Goal: Information Seeking & Learning: Learn about a topic

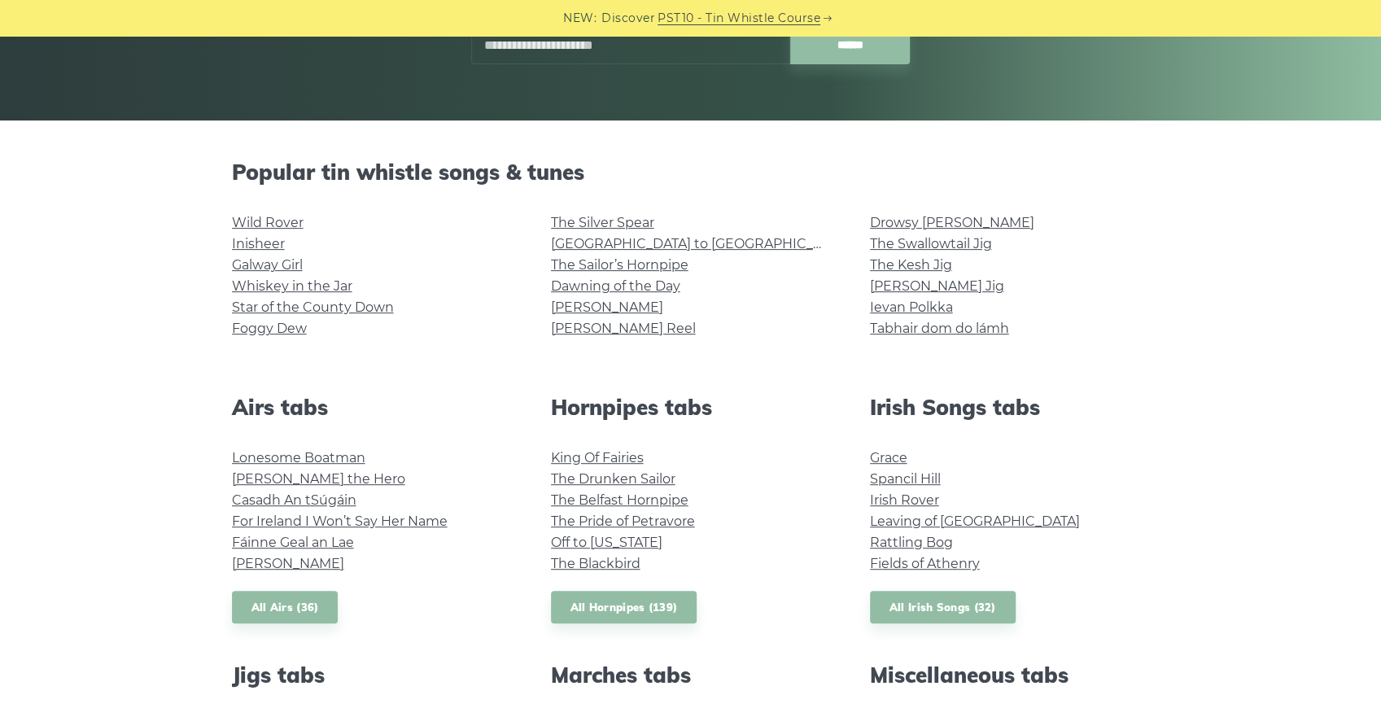
scroll to position [326, 0]
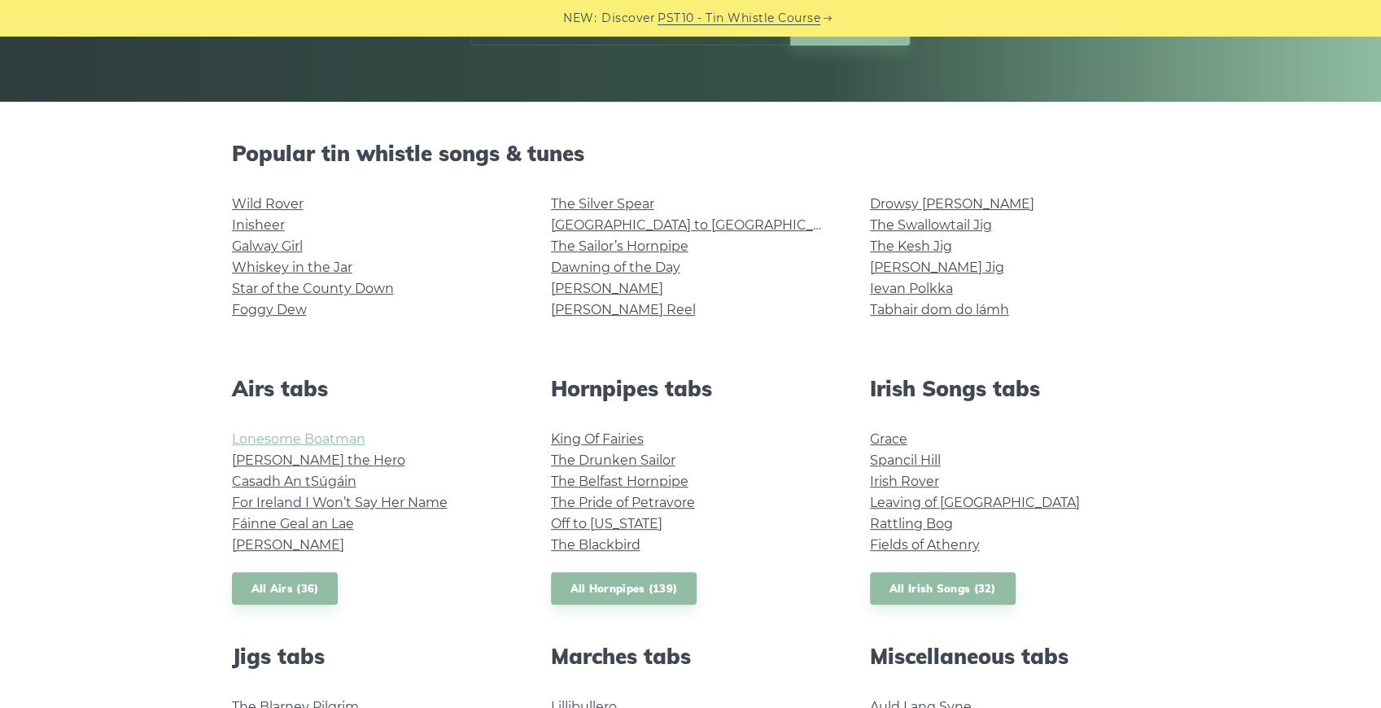
click at [348, 442] on link "Lonesome Boatman" at bounding box center [298, 438] width 133 height 15
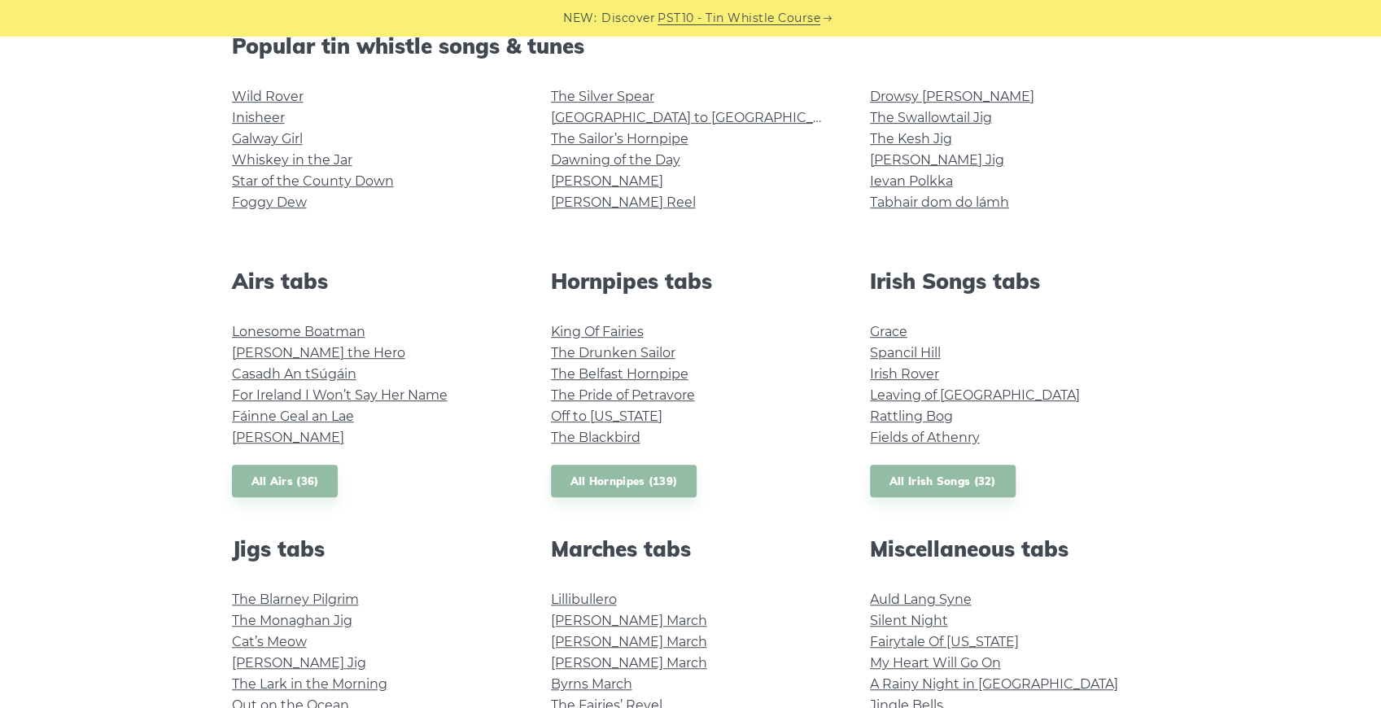
scroll to position [434, 0]
click at [313, 479] on link "All Airs (36)" at bounding box center [285, 480] width 107 height 33
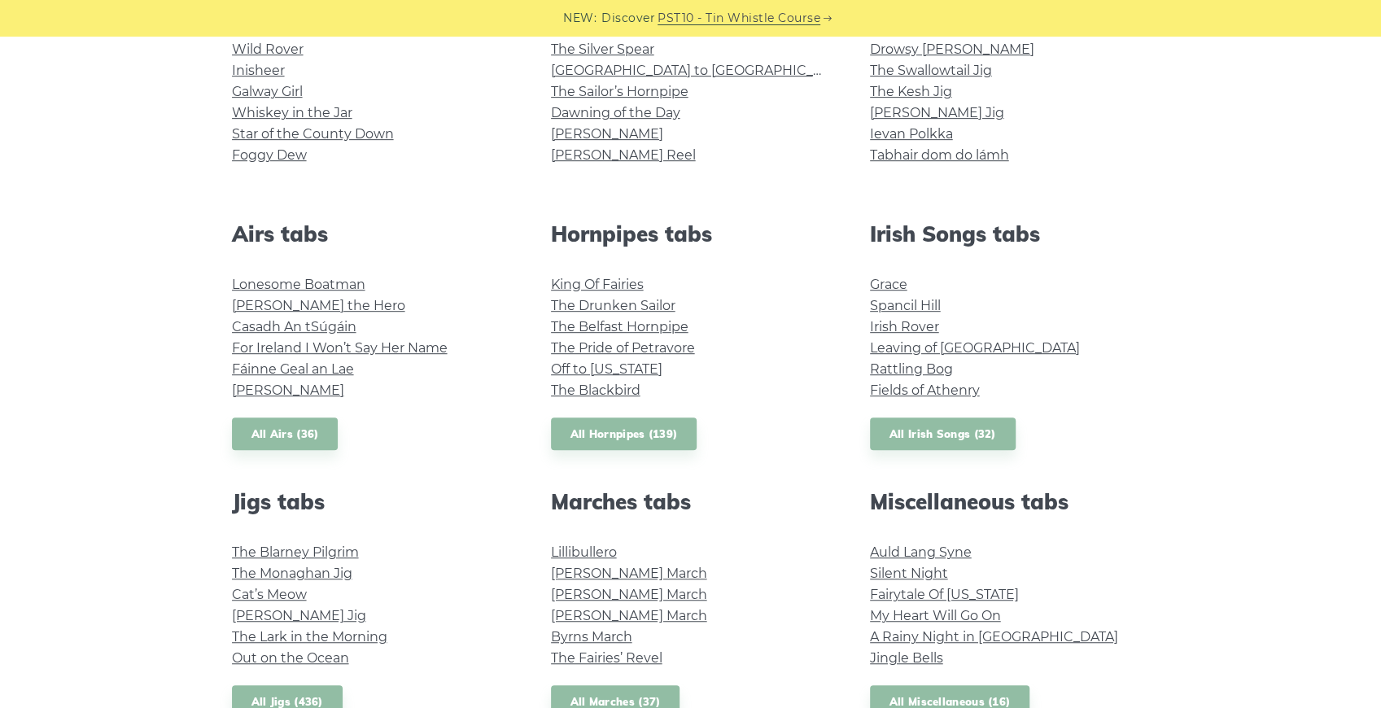
scroll to position [542, 0]
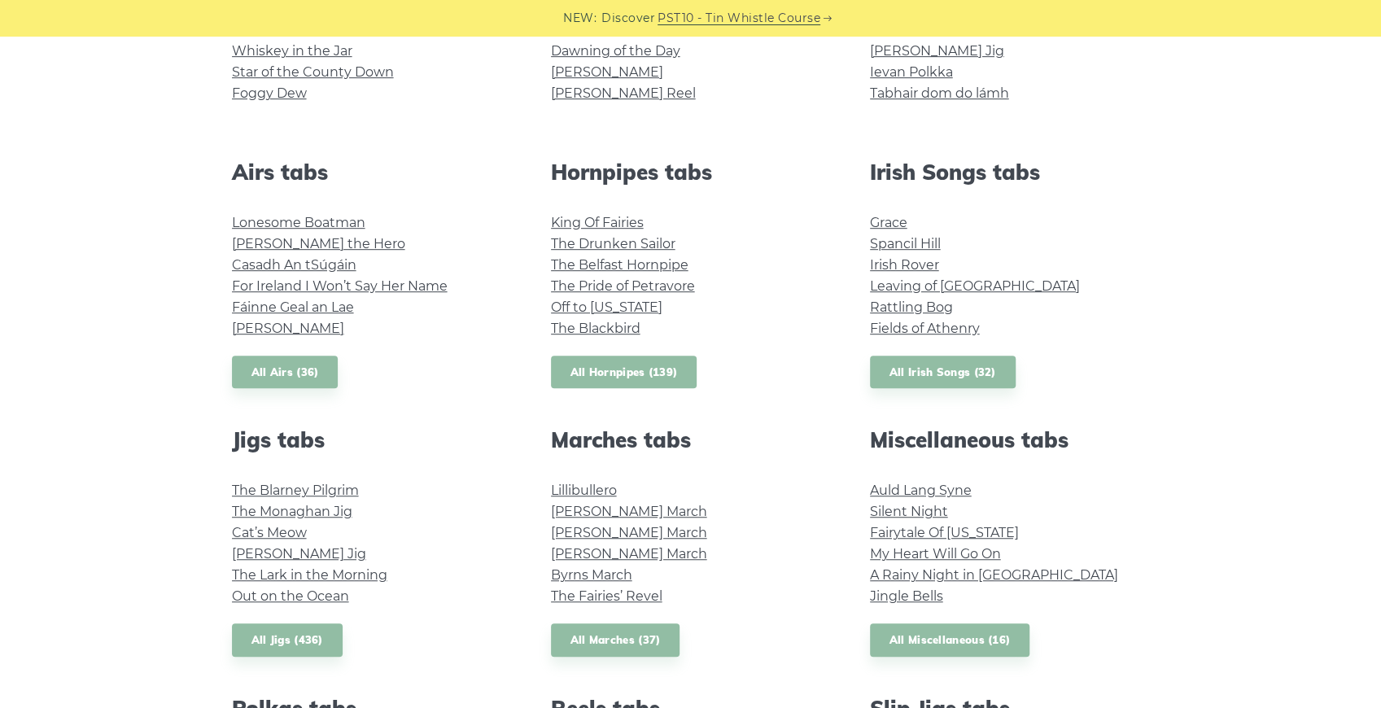
click at [622, 371] on link "All Hornpipes (139)" at bounding box center [624, 372] width 146 height 33
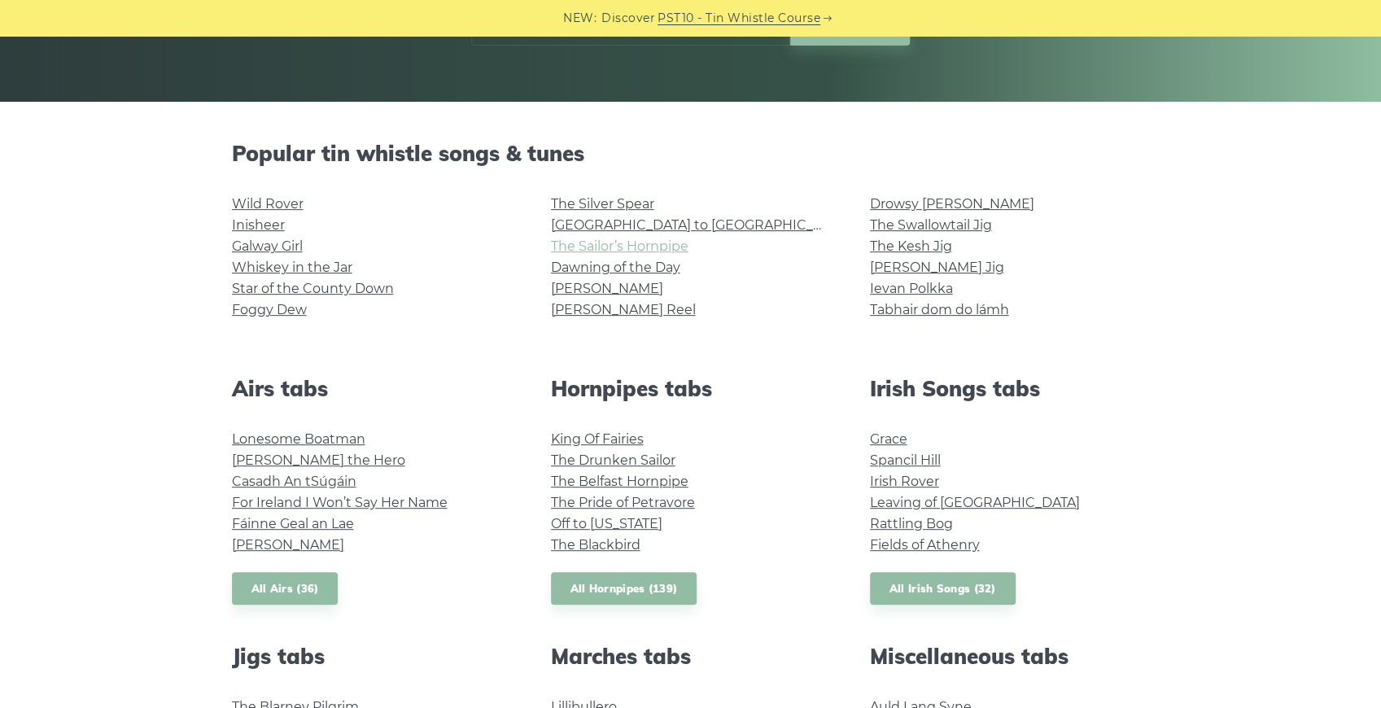
click at [601, 249] on link "The Sailor’s Hornpipe" at bounding box center [620, 245] width 138 height 15
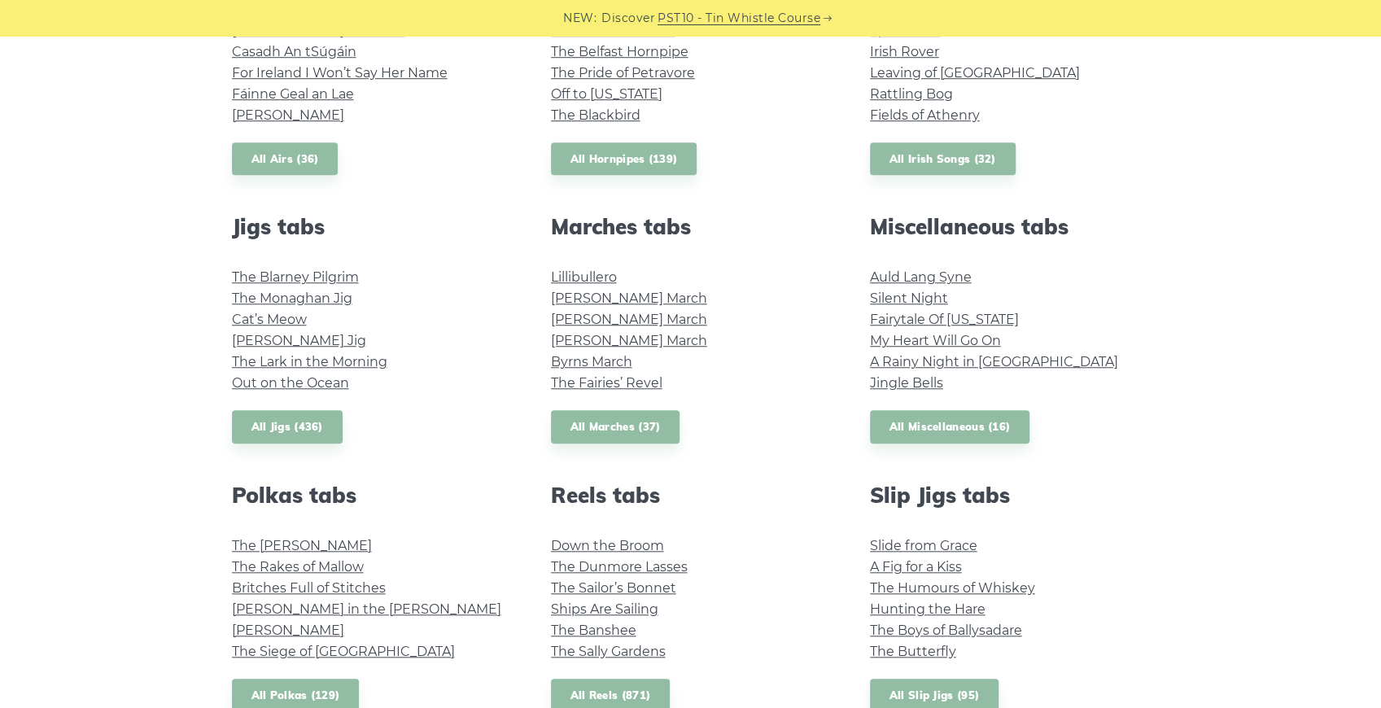
scroll to position [759, 0]
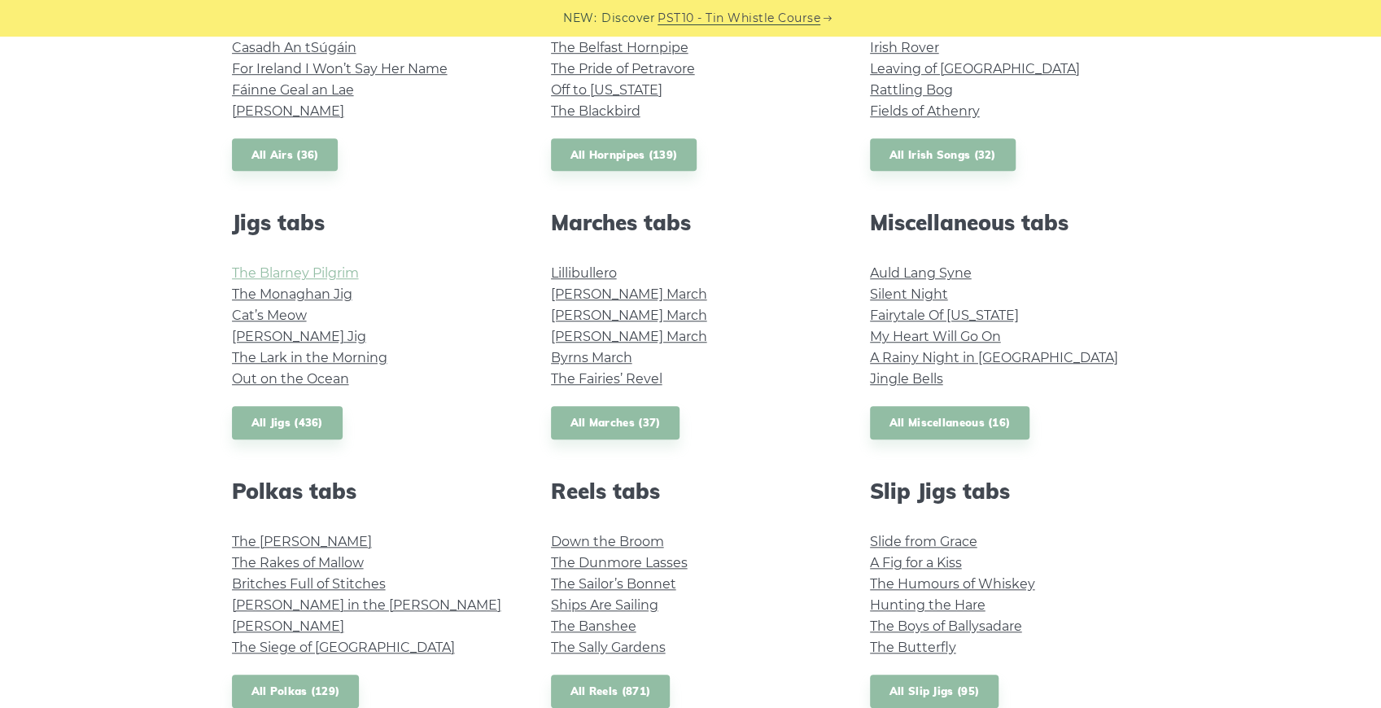
click at [317, 278] on link "The Blarney Pilgrim" at bounding box center [295, 272] width 127 height 15
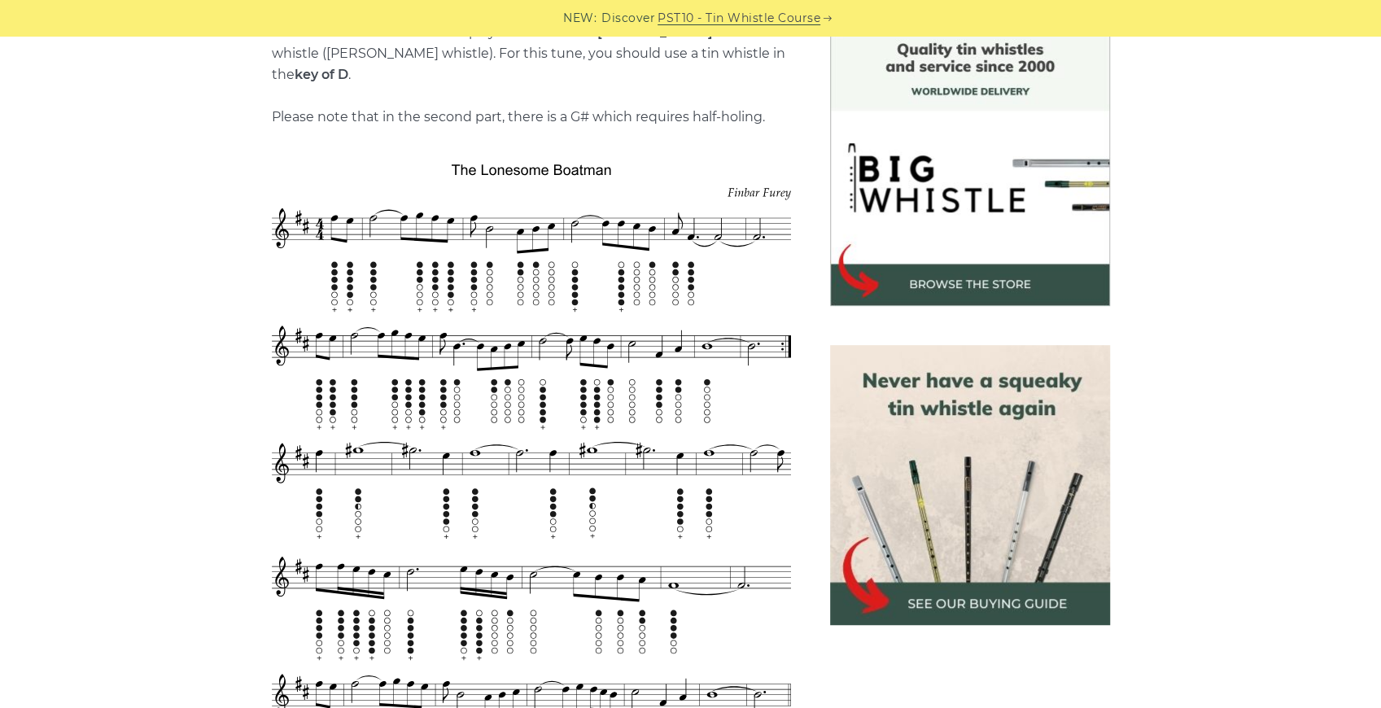
scroll to position [326, 0]
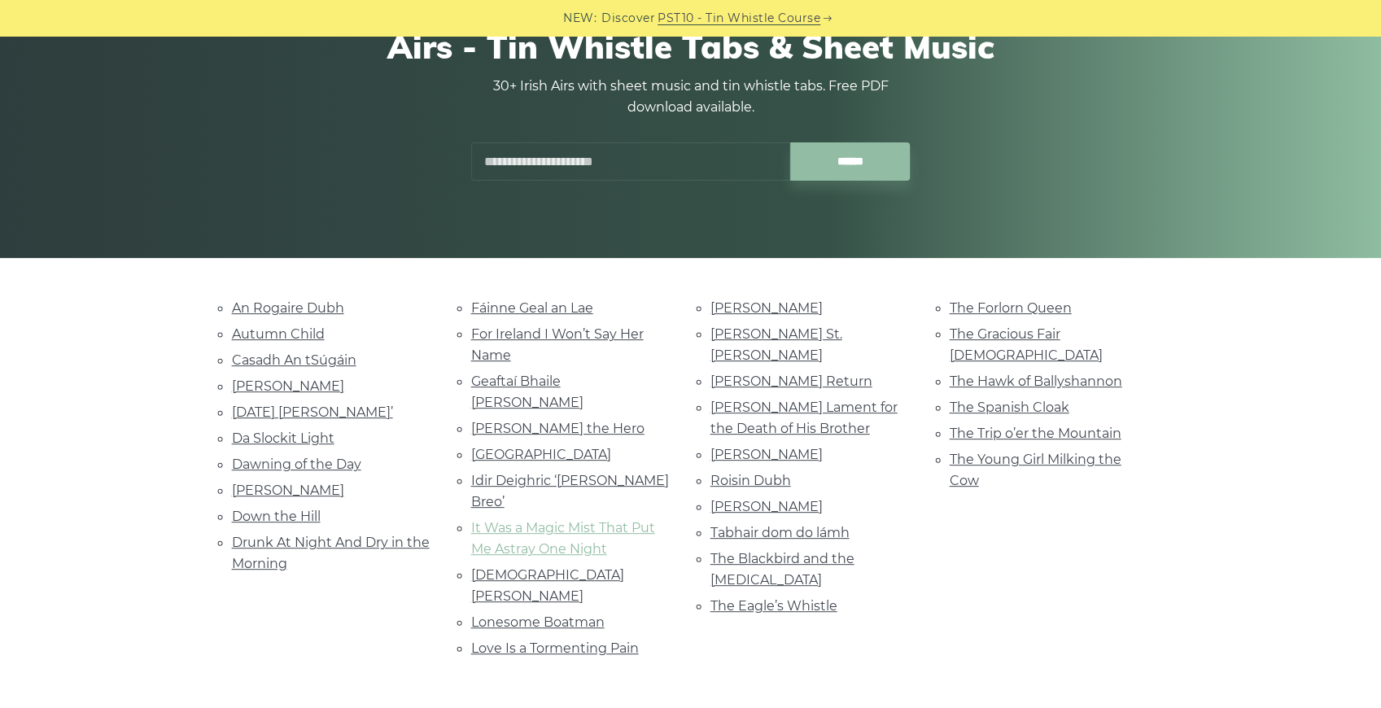
scroll to position [271, 0]
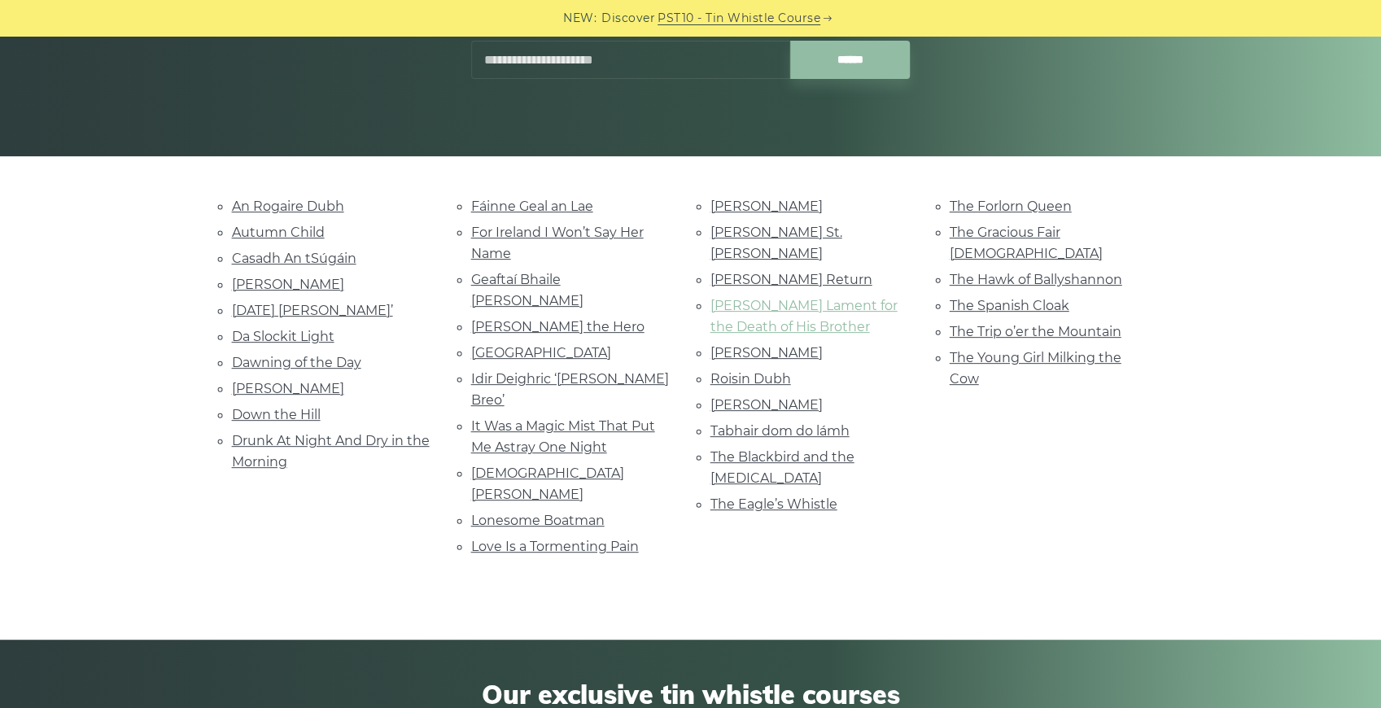
click at [796, 298] on link "[PERSON_NAME] Lament for the Death of His Brother" at bounding box center [804, 316] width 187 height 37
click at [995, 298] on link "The Spanish Cloak" at bounding box center [1010, 305] width 120 height 15
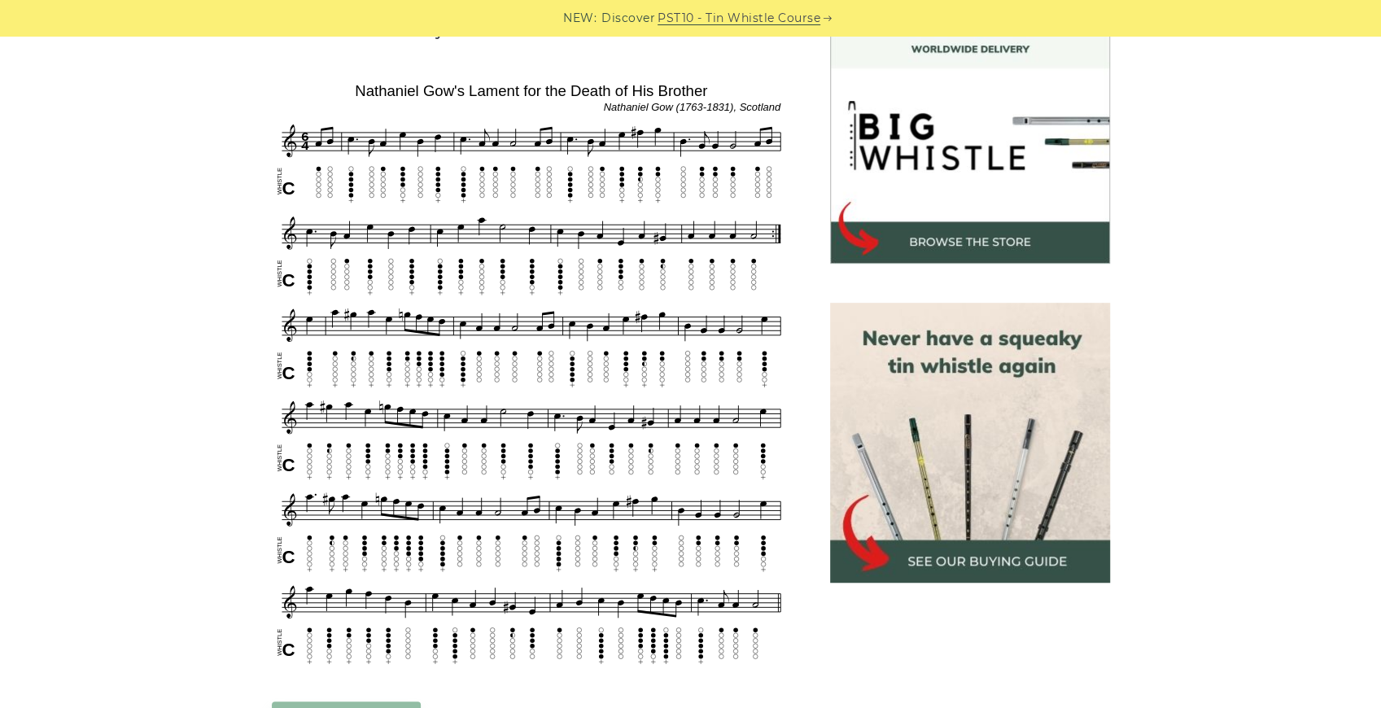
scroll to position [488, 0]
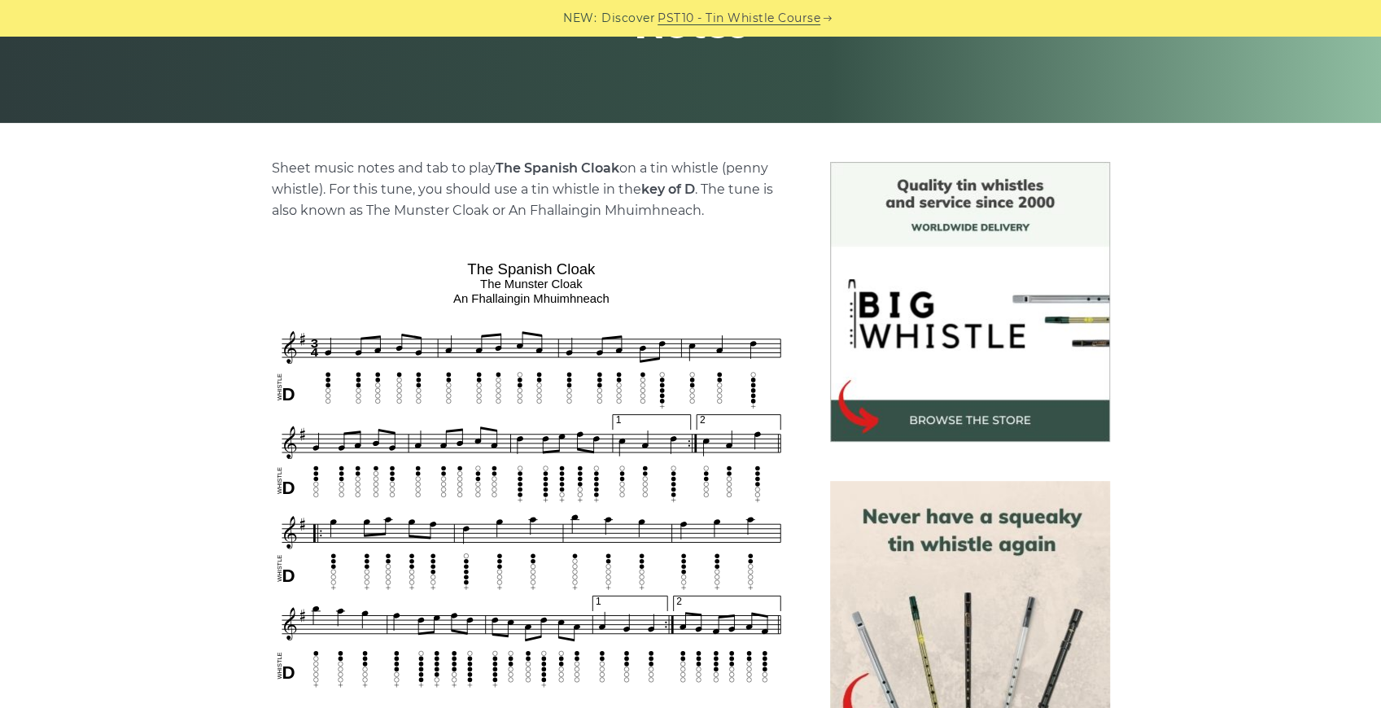
scroll to position [488, 0]
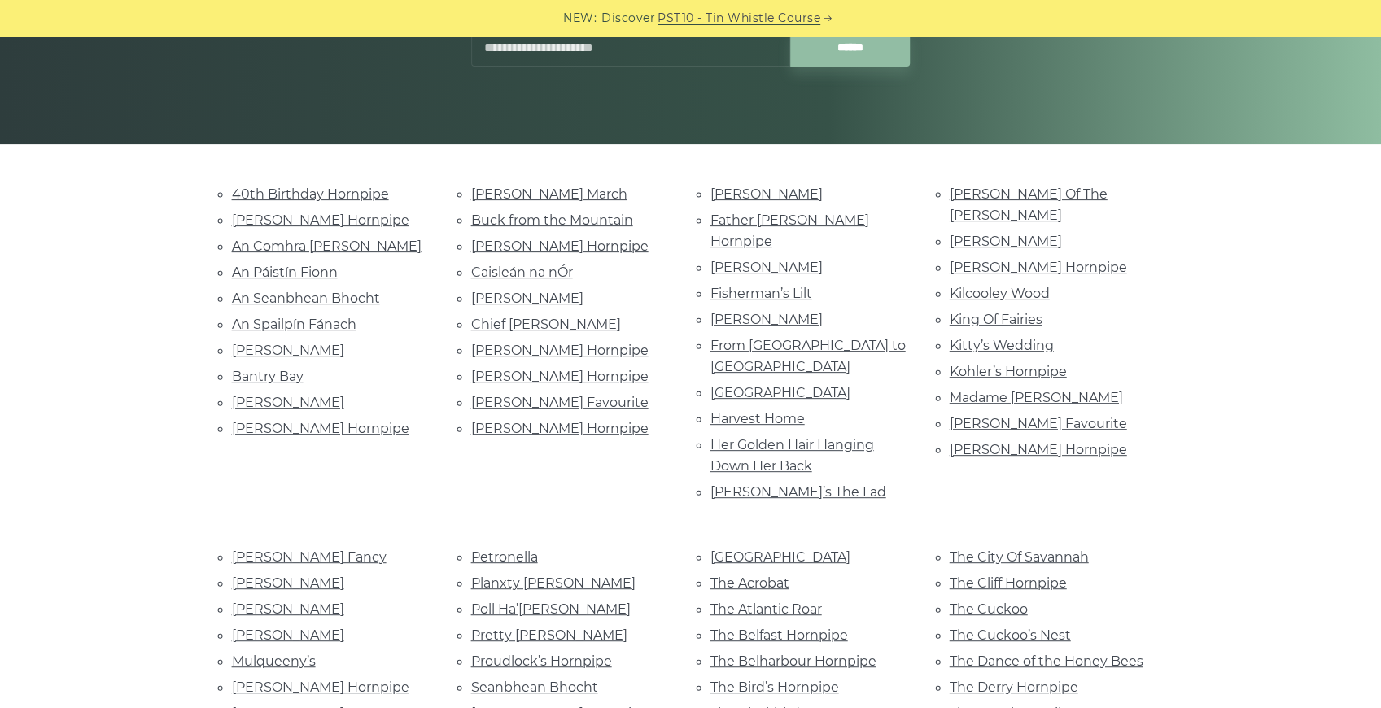
scroll to position [216, 0]
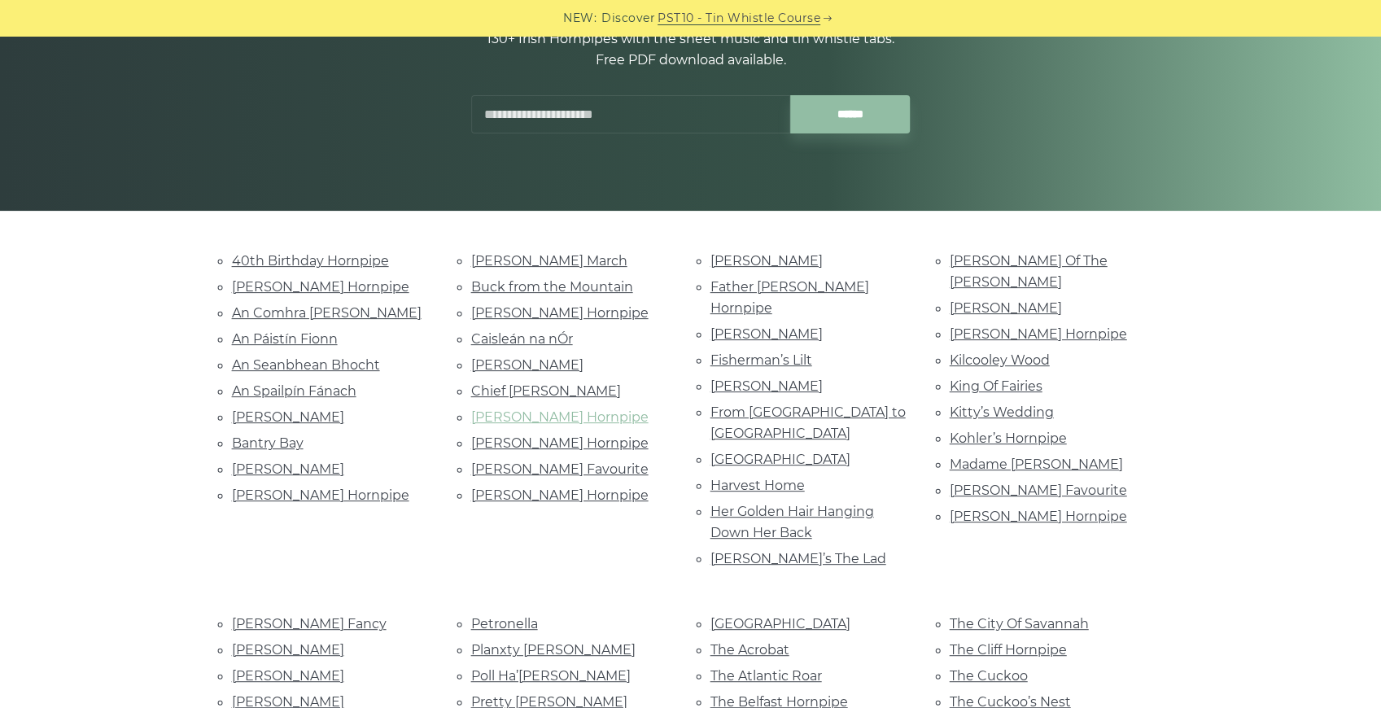
click at [540, 412] on link "Cooley’s Hornpipe" at bounding box center [559, 416] width 177 height 15
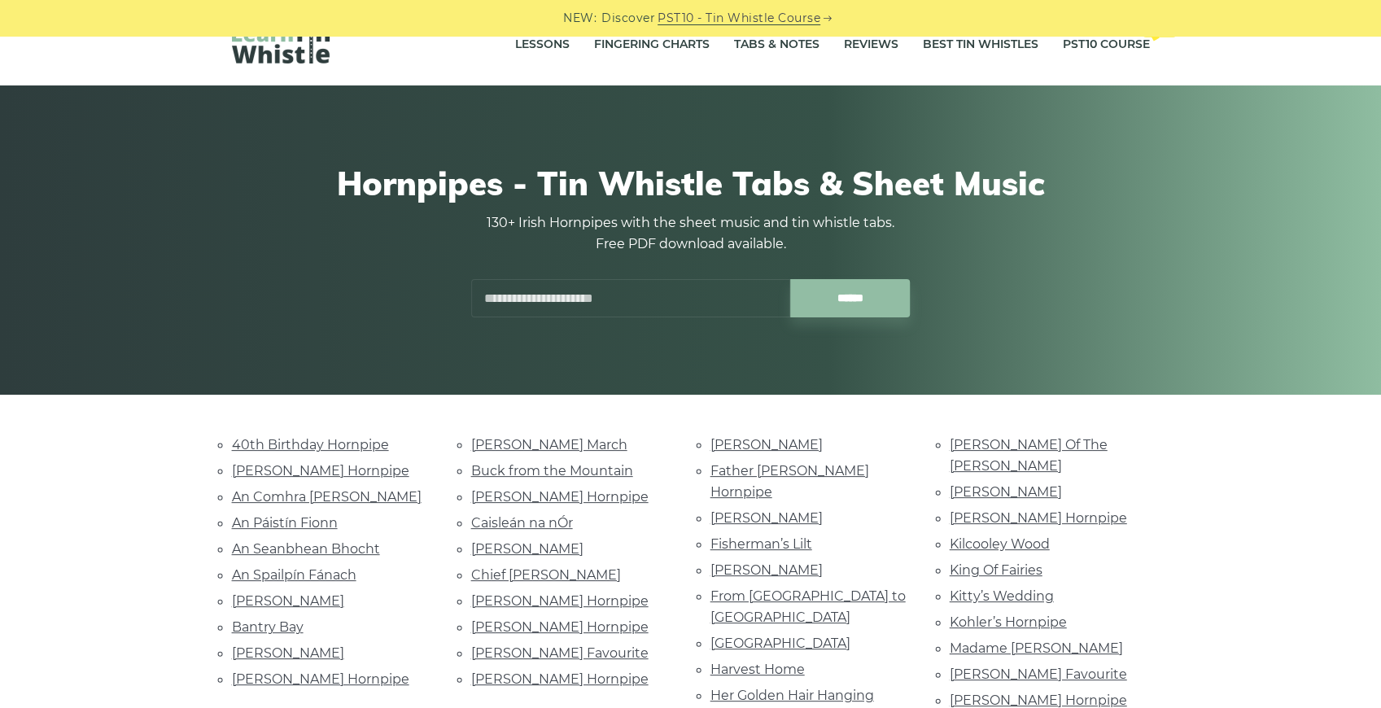
scroll to position [0, 0]
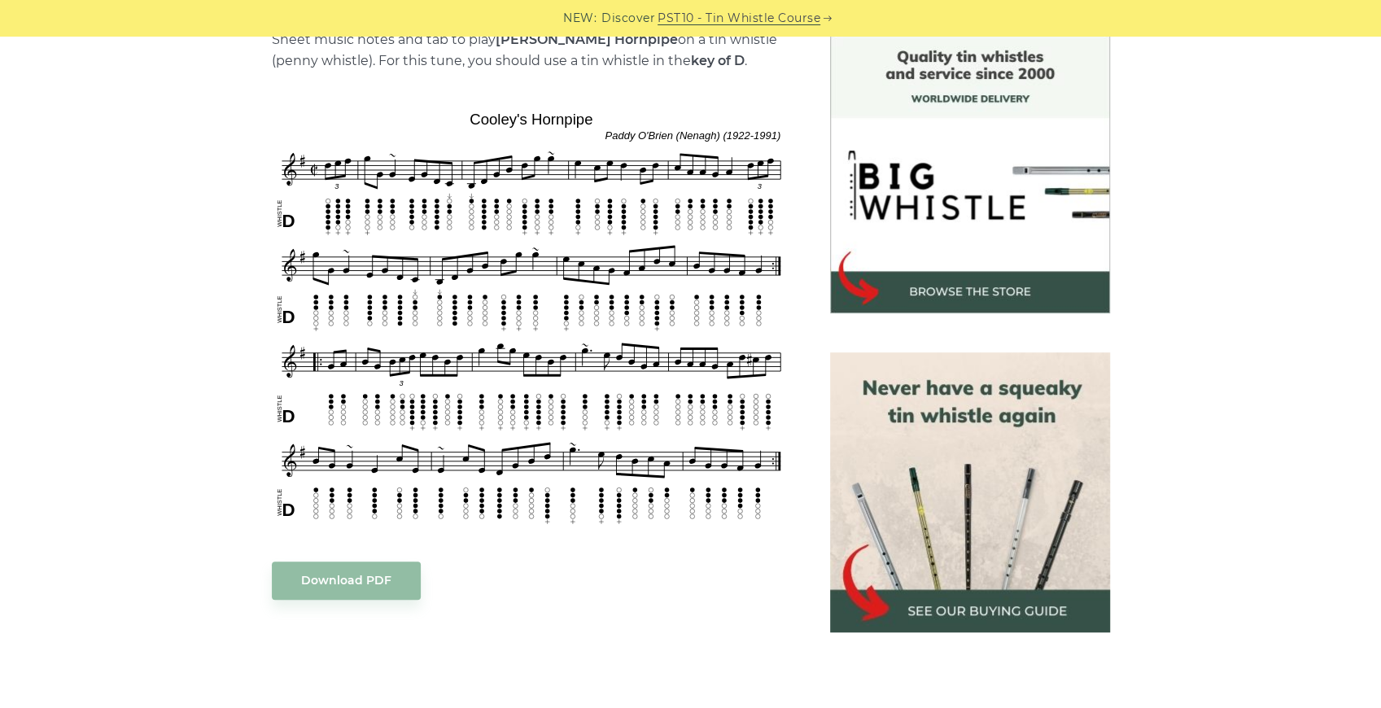
scroll to position [434, 0]
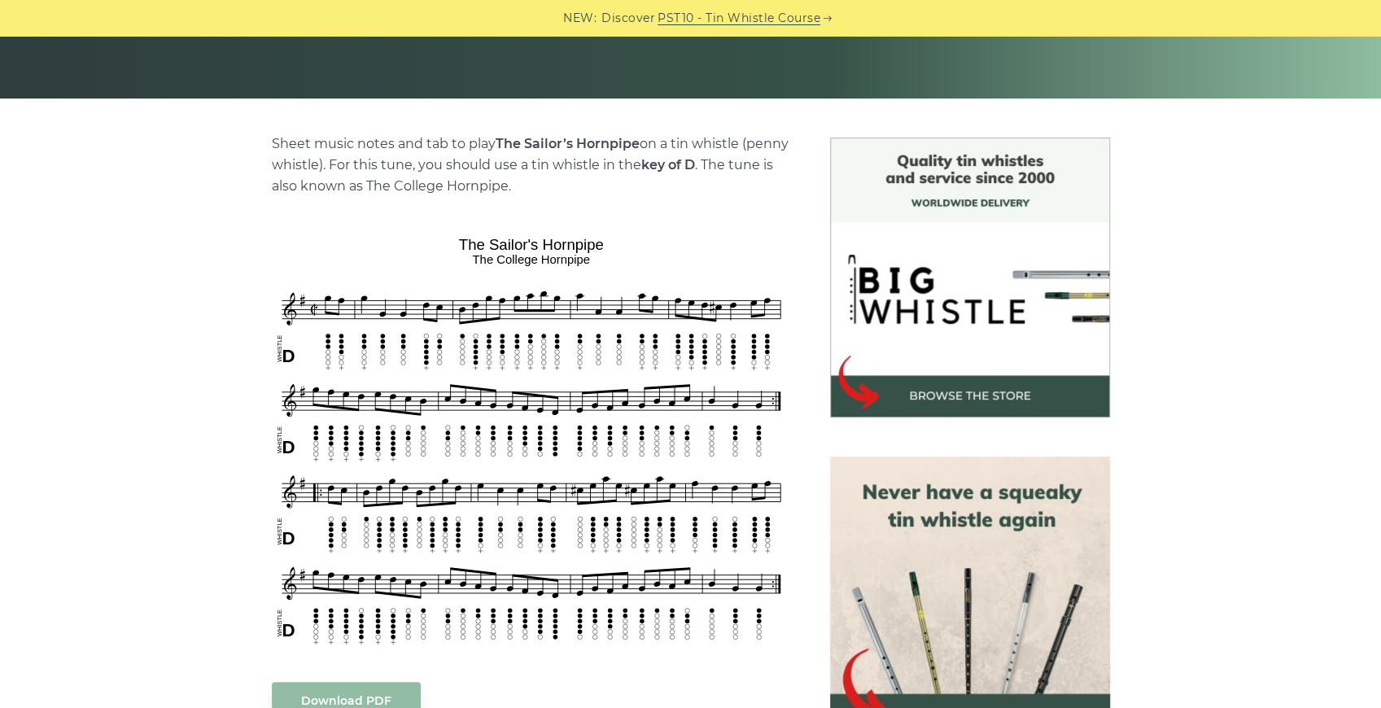
scroll to position [379, 0]
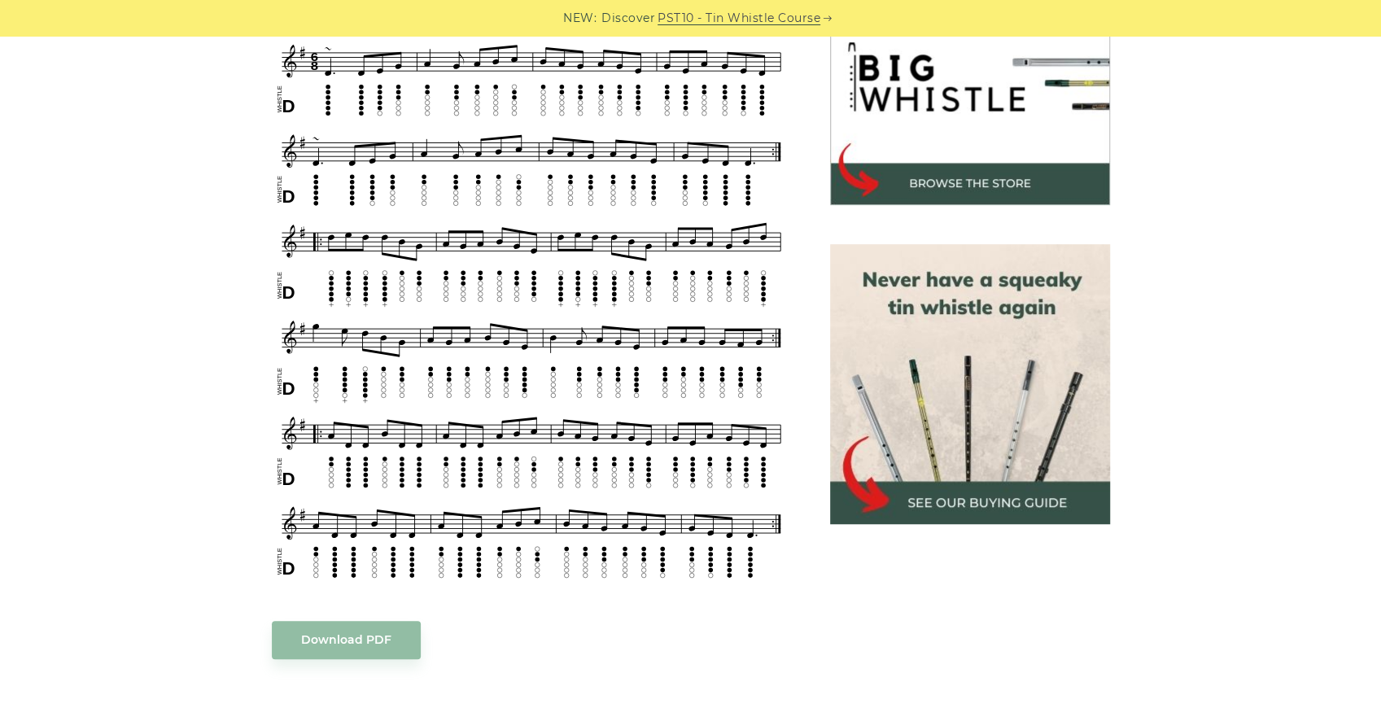
scroll to position [542, 0]
